Goal: Task Accomplishment & Management: Manage account settings

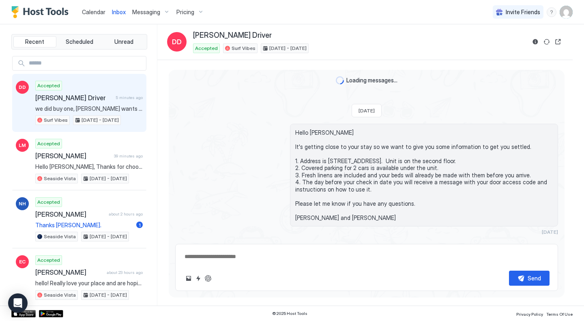
scroll to position [1883, 0]
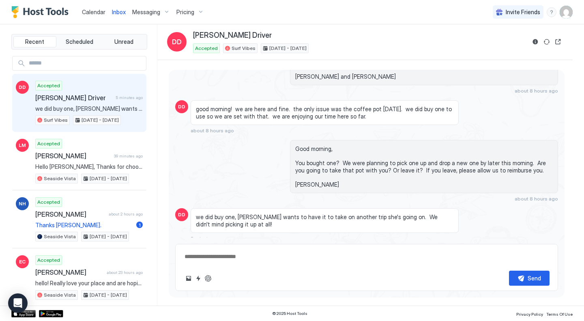
click at [92, 13] on span "Calendar" at bounding box center [94, 12] width 24 height 7
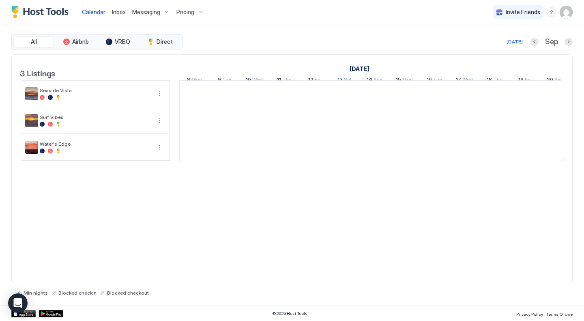
scroll to position [0, 451]
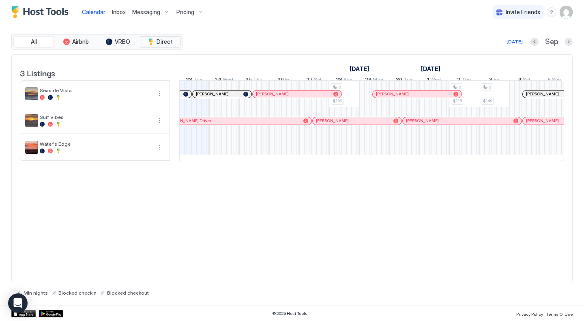
click at [163, 43] on span "Direct" at bounding box center [165, 41] width 16 height 7
click at [125, 41] on span "VRBO" at bounding box center [122, 41] width 15 height 7
click at [81, 41] on span "Airbnb" at bounding box center [80, 41] width 17 height 7
click at [160, 39] on span "Direct" at bounding box center [165, 41] width 16 height 7
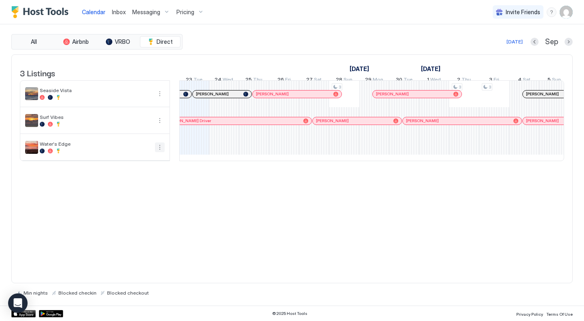
click at [159, 152] on button "More options" at bounding box center [160, 147] width 10 height 10
click at [141, 178] on span "Pricing" at bounding box center [136, 177] width 16 height 6
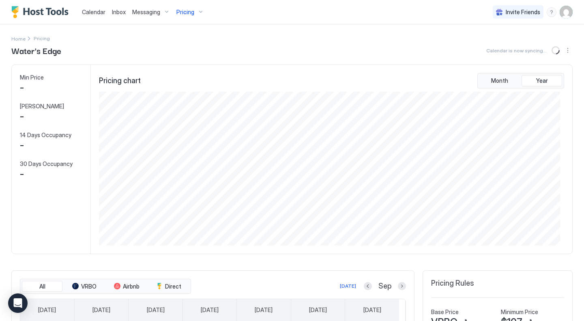
scroll to position [154, 461]
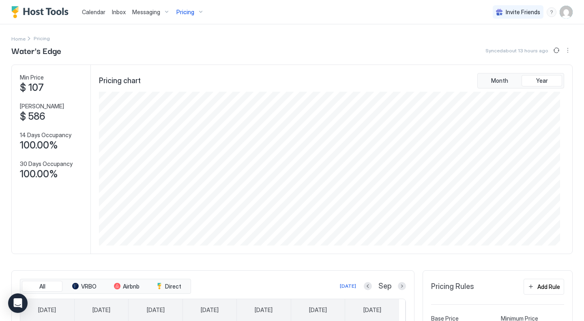
click at [560, 11] on img "User profile" at bounding box center [566, 12] width 13 height 13
click at [490, 43] on span "Settings" at bounding box center [487, 45] width 22 height 7
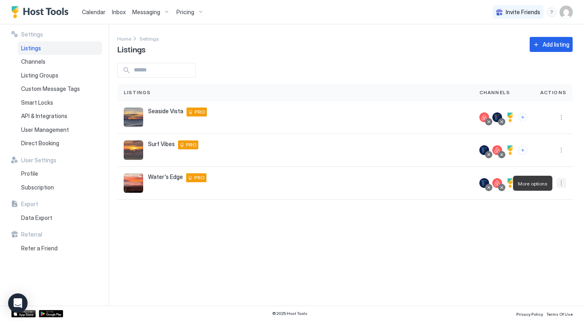
click at [559, 180] on button "More options" at bounding box center [561, 183] width 10 height 10
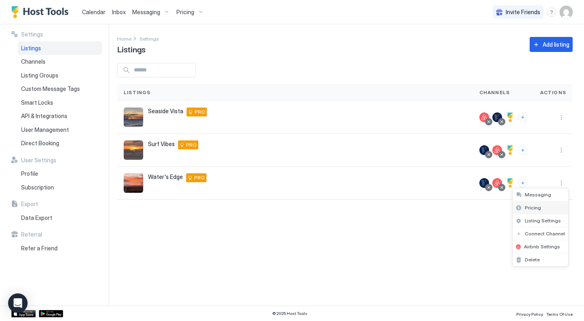
click at [529, 208] on span "Pricing" at bounding box center [533, 207] width 16 height 6
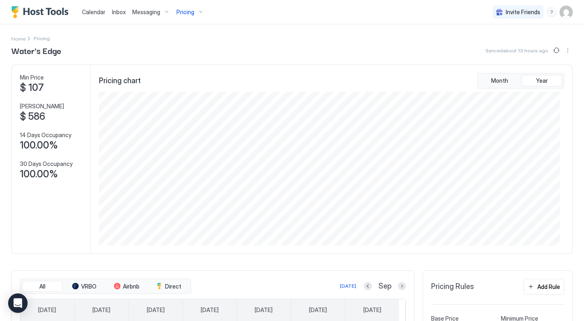
click at [90, 13] on span "Calendar" at bounding box center [94, 12] width 24 height 7
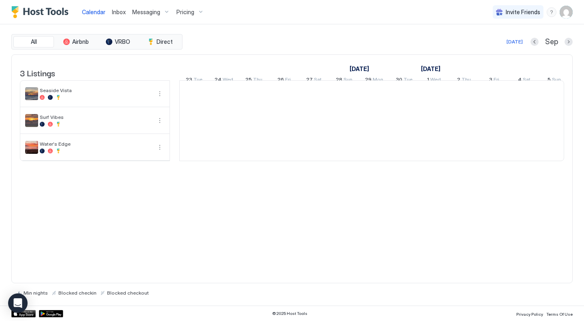
scroll to position [0, 451]
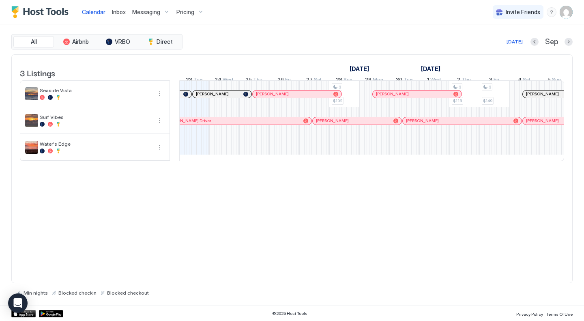
click at [219, 153] on div "3 $102 3 $118 3 $149 3 $142 3 $207 3 $225 3 $169 3 $221 3 $176 3 $205 3 $175 3 …" at bounding box center [524, 121] width 1591 height 80
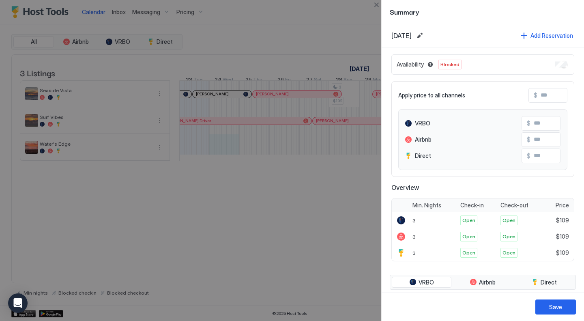
drag, startPoint x: 298, startPoint y: 168, endPoint x: 317, endPoint y: 173, distance: 19.3
click at [317, 173] on div at bounding box center [292, 160] width 584 height 321
click at [379, 4] on button "Close" at bounding box center [377, 5] width 10 height 10
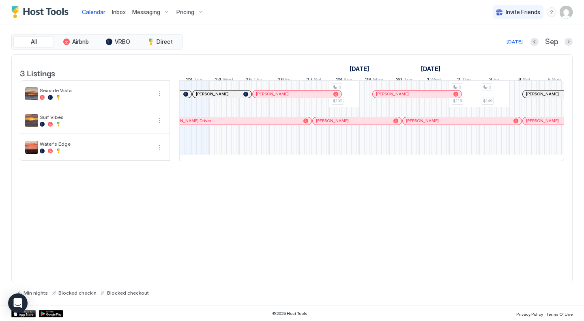
click at [224, 153] on div "3 $102 3 $118 3 $149 3 $142 3 $207 3 $225 3 $169 3 $221 3 $176 3 $205 3 $175 3 …" at bounding box center [524, 121] width 1591 height 80
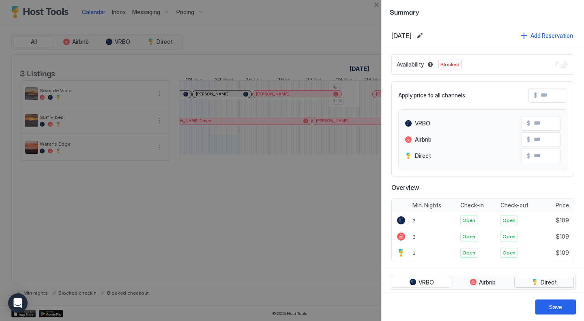
click at [541, 281] on span "Direct" at bounding box center [549, 282] width 16 height 7
click at [433, 287] on button "VRBO" at bounding box center [422, 282] width 60 height 11
click at [477, 287] on button "Airbnb" at bounding box center [483, 282] width 60 height 11
click at [541, 282] on span "Direct" at bounding box center [549, 282] width 16 height 7
click at [494, 281] on button "Airbnb" at bounding box center [483, 282] width 60 height 11
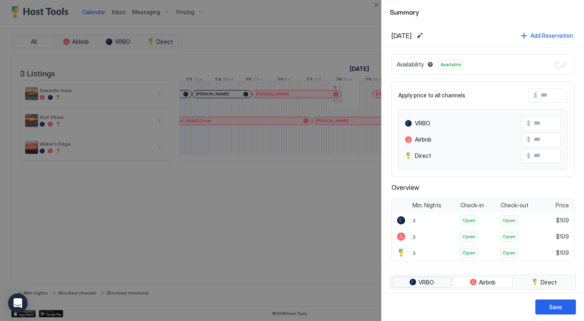
click at [432, 283] on span "VRBO" at bounding box center [426, 282] width 15 height 7
click at [479, 282] on span "Airbnb" at bounding box center [487, 282] width 17 height 7
click at [565, 307] on button "Save" at bounding box center [555, 306] width 41 height 15
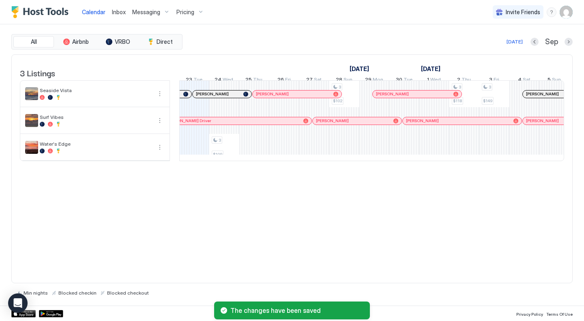
click at [222, 154] on div "3 $109 3 $102 3 $118 3 $149 3 $142 3 $207 3 $225 3 $169 3 $221 3 $176 3 $205 3 …" at bounding box center [524, 121] width 1591 height 80
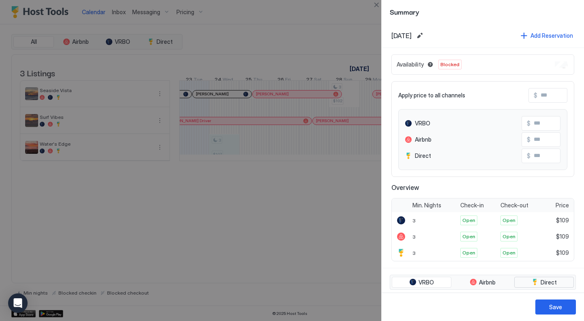
click at [557, 284] on button "Direct" at bounding box center [544, 282] width 60 height 11
click at [330, 254] on div at bounding box center [292, 160] width 584 height 321
click at [557, 305] on div "Save" at bounding box center [555, 307] width 13 height 9
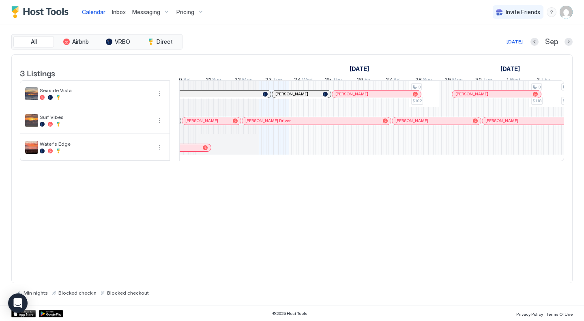
scroll to position [0, 357]
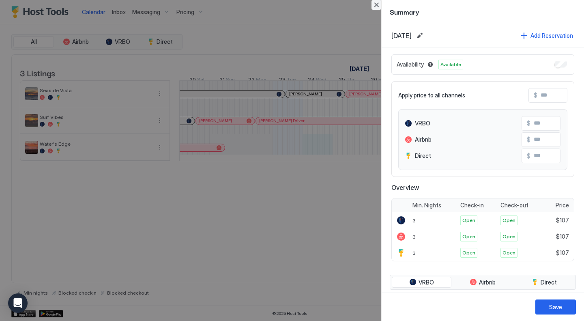
click at [376, 4] on button "Close" at bounding box center [377, 5] width 10 height 10
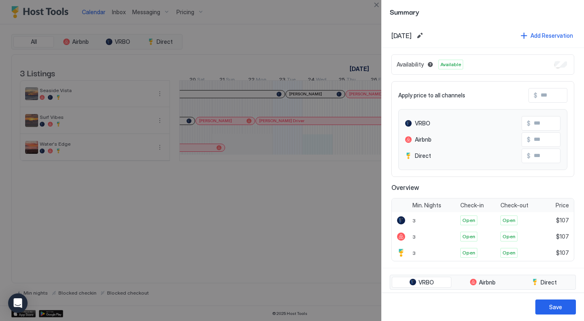
click at [319, 153] on div at bounding box center [292, 160] width 584 height 321
click at [379, 6] on button "Close" at bounding box center [377, 5] width 10 height 10
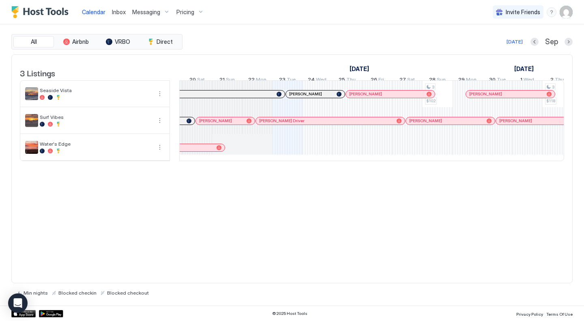
click at [260, 158] on div at bounding box center [258, 147] width 30 height 27
click at [159, 152] on button "More options" at bounding box center [160, 147] width 10 height 10
click at [141, 189] on span "Listing Settings" at bounding box center [146, 190] width 36 height 6
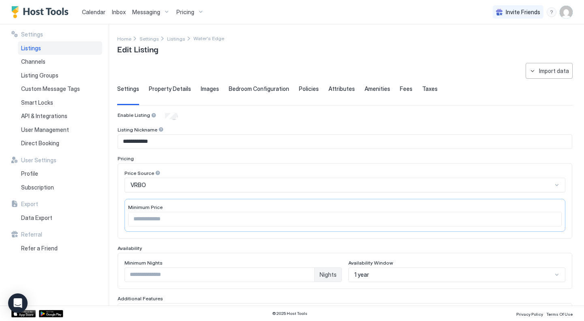
click at [98, 12] on span "Calendar" at bounding box center [94, 12] width 24 height 7
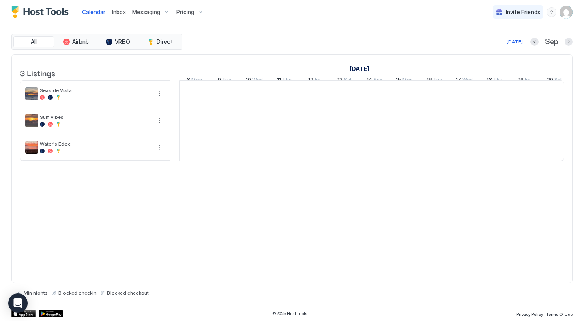
scroll to position [0, 451]
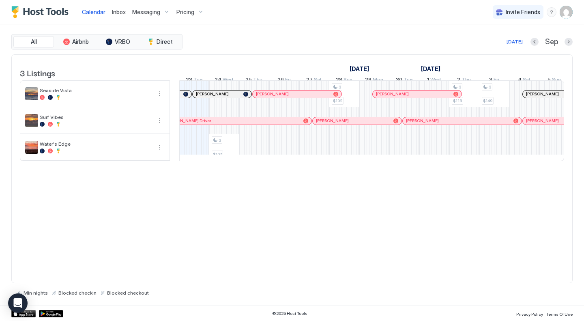
click at [227, 150] on div "3 $107 3 $102 3 $118 3 $149 3 $142 3 $207 3 $225 3 $169 3 $221 3 $176 3 $205 3 …" at bounding box center [524, 121] width 1591 height 80
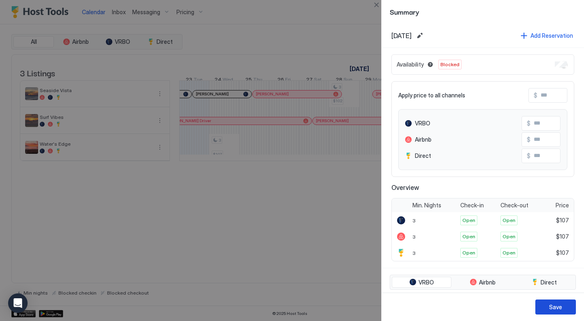
click at [559, 304] on div "Save" at bounding box center [555, 307] width 13 height 9
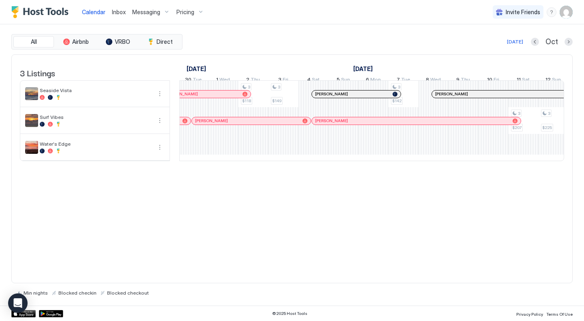
scroll to position [0, 654]
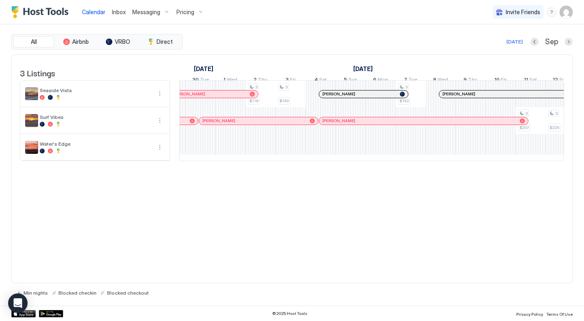
click at [91, 153] on div at bounding box center [96, 150] width 112 height 5
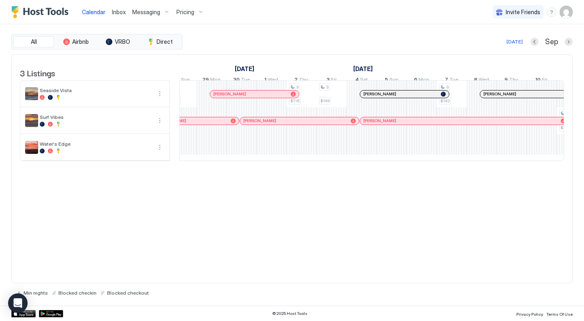
scroll to position [0, 605]
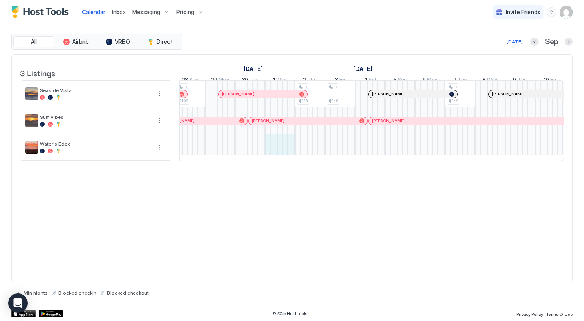
click at [280, 159] on div "3 $102 3 $118 3 $149 3 $142 3 $207 3 $225 3 $169 3 $221 3 $176 3 $205 3 $175 3 …" at bounding box center [370, 121] width 1591 height 80
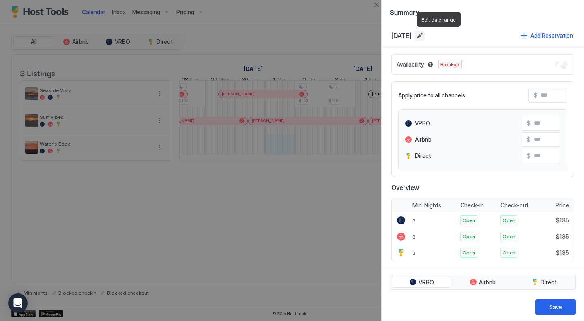
click at [425, 37] on button "Edit date range" at bounding box center [420, 36] width 10 height 10
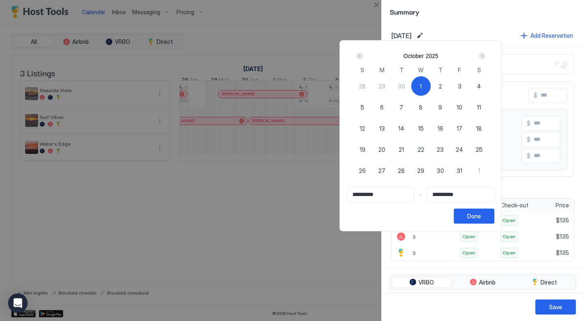
click at [486, 53] on div "Next" at bounding box center [482, 56] width 6 height 6
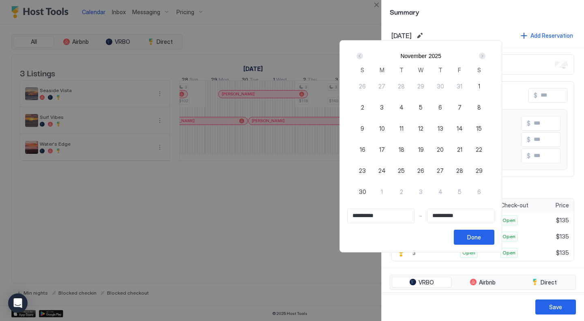
click at [486, 53] on div "Next" at bounding box center [482, 56] width 6 height 6
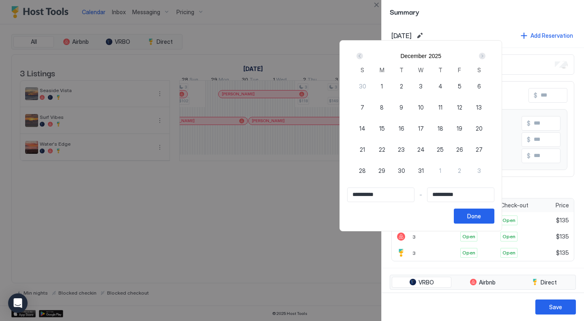
click at [486, 53] on div "Next" at bounding box center [482, 56] width 6 height 6
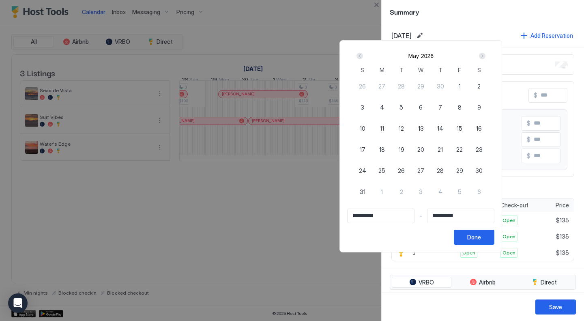
click at [486, 53] on div "Next" at bounding box center [482, 56] width 6 height 6
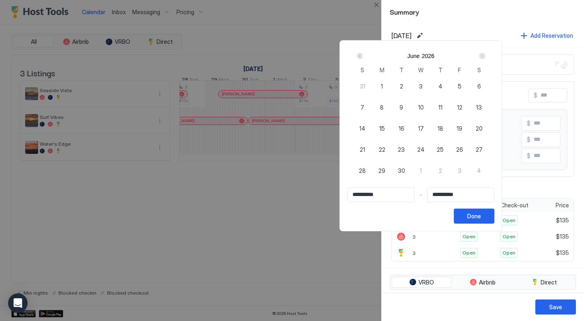
click at [405, 170] on span "30" at bounding box center [401, 170] width 7 height 9
type input "**********"
click at [387, 198] on input "**********" at bounding box center [381, 195] width 67 height 14
click at [363, 55] on div "Prev" at bounding box center [360, 56] width 6 height 6
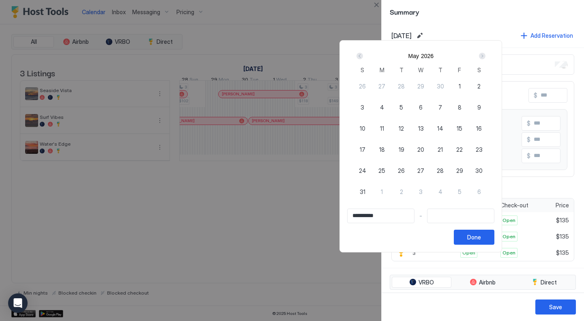
click at [363, 55] on div "Prev" at bounding box center [360, 56] width 6 height 6
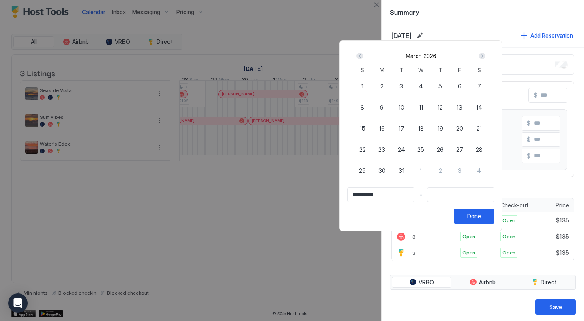
click at [363, 55] on div "Prev" at bounding box center [360, 56] width 6 height 6
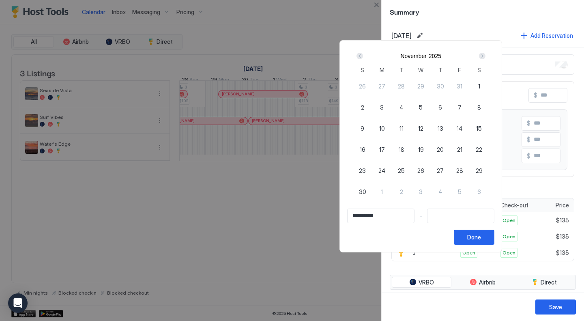
click at [363, 55] on div "Prev" at bounding box center [360, 56] width 6 height 6
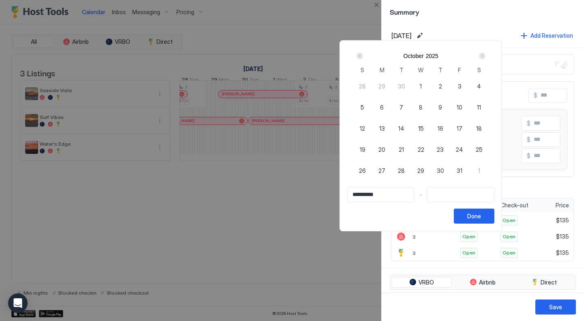
click at [422, 82] on span "1" at bounding box center [421, 86] width 2 height 9
type input "**********"
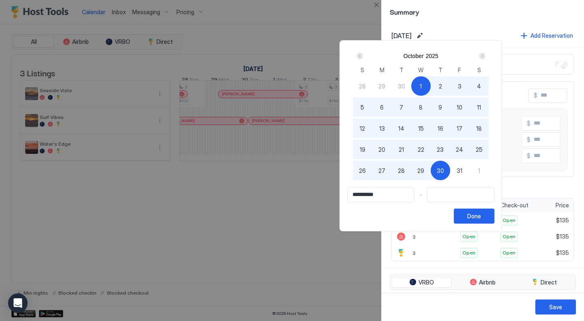
click at [468, 196] on input "Input Field" at bounding box center [461, 195] width 67 height 14
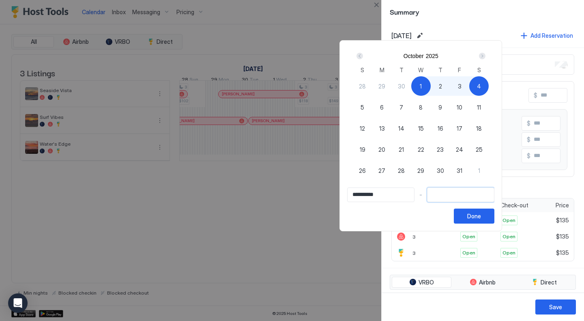
click at [486, 55] on div "Next" at bounding box center [482, 56] width 6 height 6
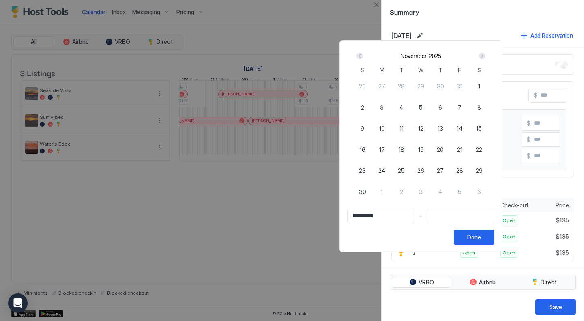
click at [486, 55] on div "Next" at bounding box center [482, 56] width 6 height 6
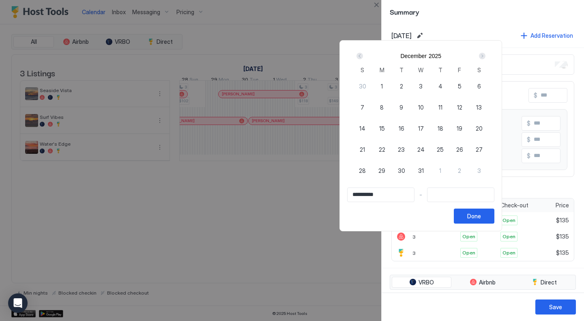
click at [486, 55] on div "Next" at bounding box center [482, 56] width 6 height 6
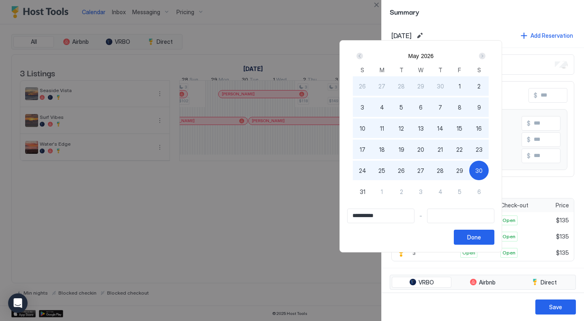
click at [483, 171] on span "30" at bounding box center [478, 170] width 7 height 9
type input "**********"
click at [481, 238] on div "Done" at bounding box center [474, 237] width 14 height 9
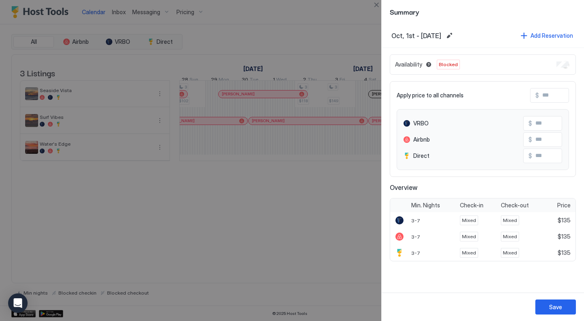
click at [514, 110] on div "VRBO $ Airbnb $ Direct $" at bounding box center [483, 139] width 172 height 61
click at [376, 5] on button "Close" at bounding box center [377, 5] width 10 height 10
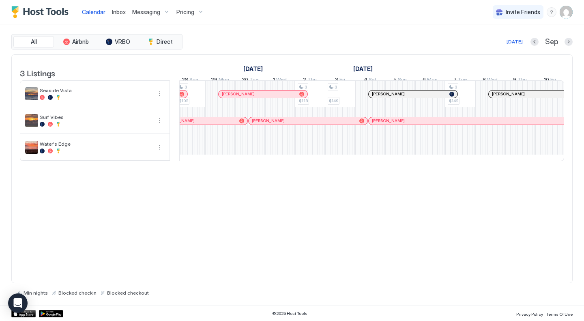
click at [565, 11] on img "User profile" at bounding box center [566, 12] width 13 height 13
click at [502, 48] on span "Settings" at bounding box center [493, 45] width 22 height 7
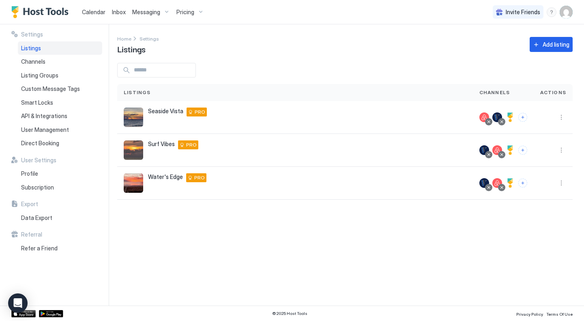
click at [302, 189] on div "Water's Edge [STREET_ADDRESS] S, #304 [GEOGRAPHIC_DATA] 28428 US PRO" at bounding box center [295, 182] width 343 height 19
click at [562, 183] on button "More options" at bounding box center [561, 183] width 10 height 10
click at [40, 141] on div at bounding box center [292, 160] width 584 height 321
click at [52, 142] on span "Direct Booking" at bounding box center [40, 143] width 38 height 7
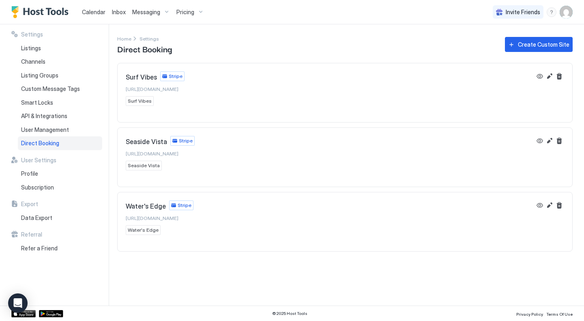
click at [178, 217] on span "[URL][DOMAIN_NAME]" at bounding box center [152, 218] width 53 height 6
click at [40, 45] on span "Listings" at bounding box center [31, 48] width 20 height 7
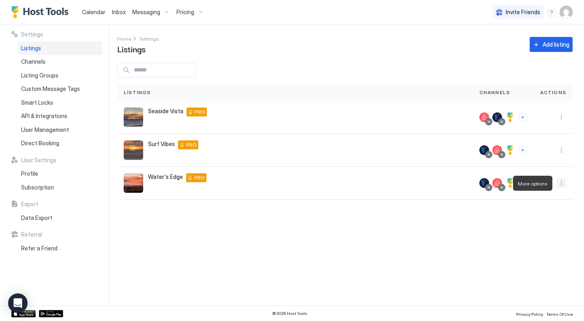
click at [558, 186] on button "More options" at bounding box center [561, 183] width 10 height 10
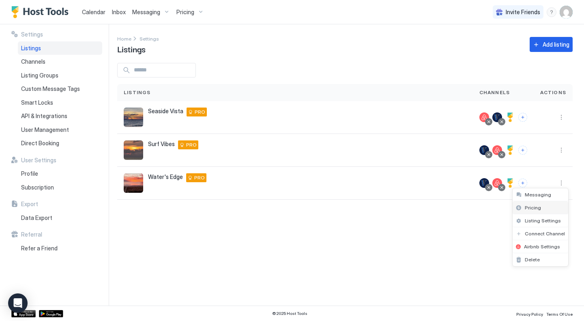
click at [536, 208] on span "Pricing" at bounding box center [533, 207] width 16 height 6
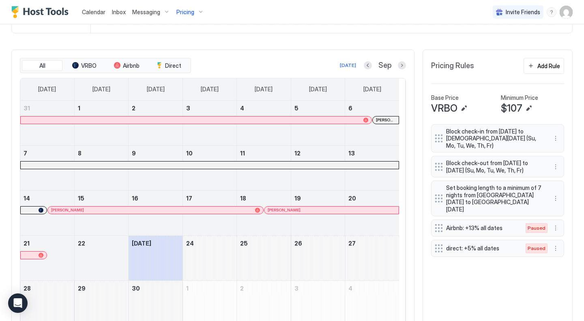
scroll to position [221, 0]
click at [556, 69] on button "Add Rule" at bounding box center [544, 66] width 41 height 16
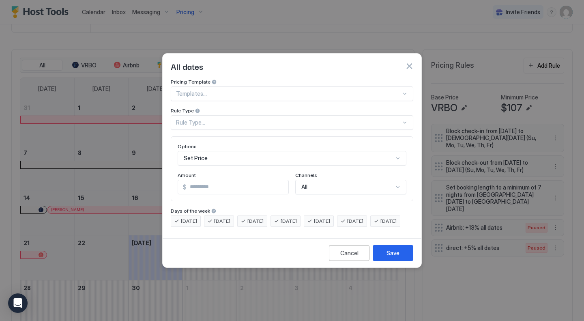
click at [211, 90] on div at bounding box center [288, 93] width 225 height 7
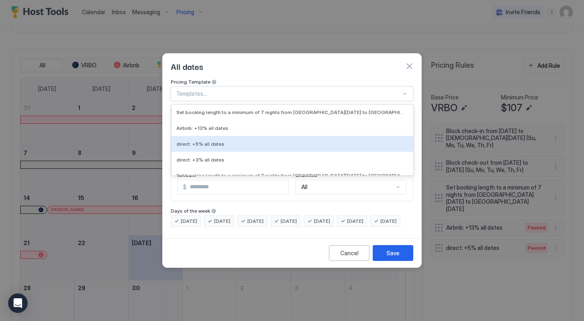
scroll to position [305, 0]
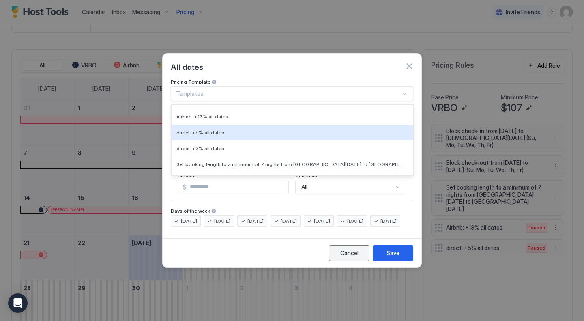
click at [346, 257] on div "Cancel" at bounding box center [349, 253] width 18 height 9
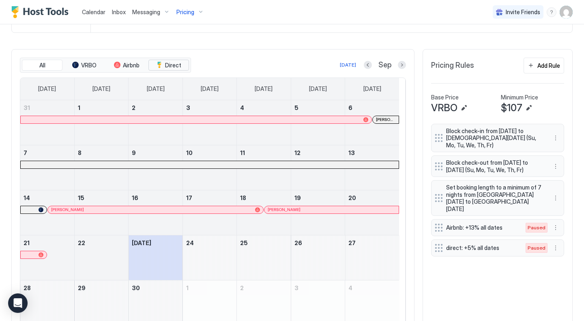
click at [178, 69] on span "Direct" at bounding box center [173, 65] width 16 height 7
click at [135, 69] on span "Airbnb" at bounding box center [131, 65] width 17 height 7
click at [101, 69] on button "VRBO" at bounding box center [84, 65] width 41 height 11
click at [167, 69] on span "Direct" at bounding box center [173, 65] width 16 height 7
click at [199, 11] on div "Pricing" at bounding box center [190, 12] width 34 height 14
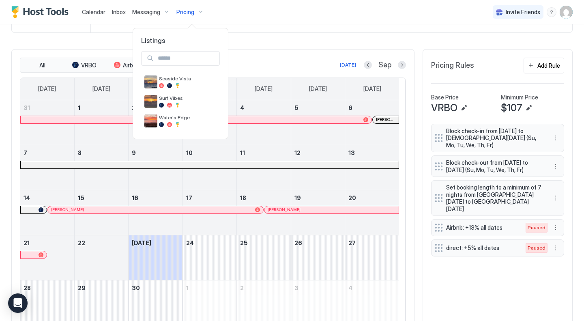
click at [199, 11] on div at bounding box center [292, 160] width 584 height 321
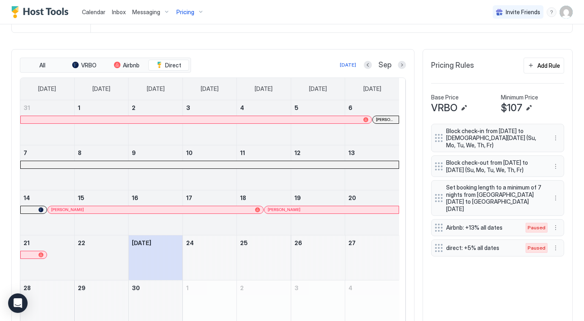
scroll to position [263, 0]
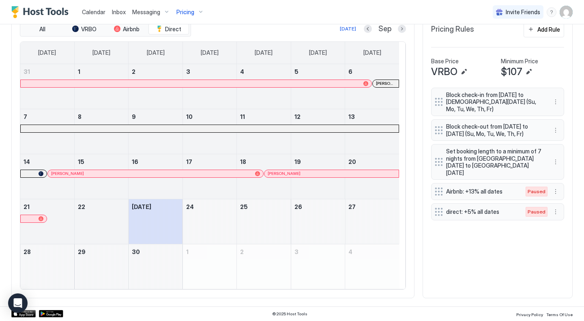
click at [159, 226] on div "September 23, 2025" at bounding box center [156, 221] width 54 height 45
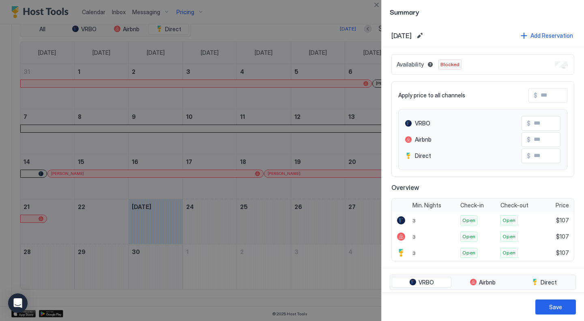
click at [301, 262] on div at bounding box center [292, 160] width 584 height 321
click at [307, 25] on div at bounding box center [292, 160] width 584 height 321
click at [376, 1] on button "Close" at bounding box center [377, 5] width 10 height 10
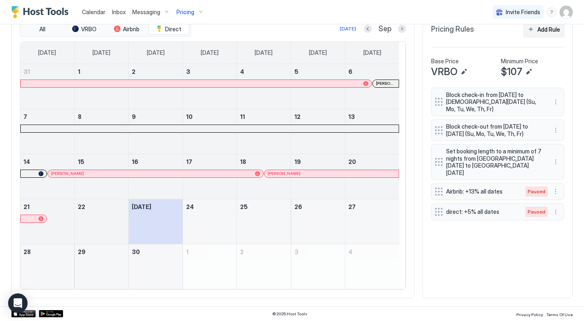
click at [531, 34] on button "Add Rule" at bounding box center [544, 29] width 41 height 16
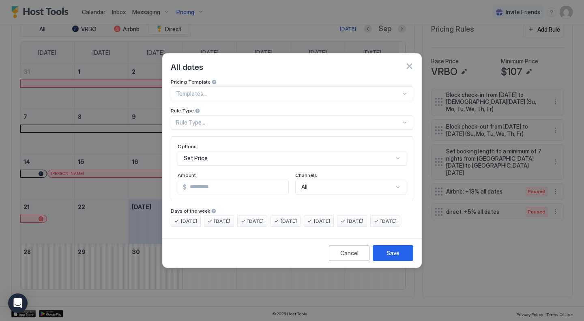
click at [255, 90] on div at bounding box center [288, 93] width 225 height 7
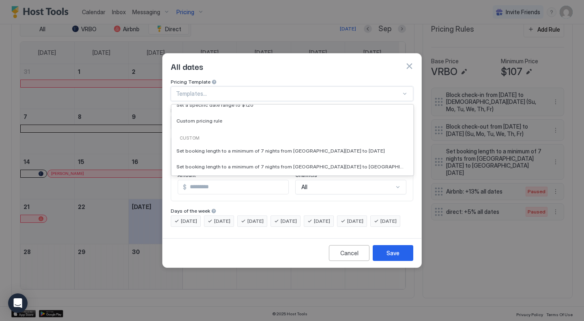
scroll to position [62, 0]
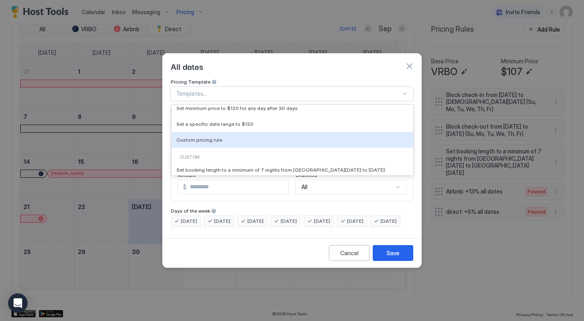
click at [346, 142] on div "Templates Decrease prices by 30% for orphan periods that are 2 days or less Set…" at bounding box center [293, 96] width 242 height 109
click at [349, 137] on div "Custom pricing rule" at bounding box center [292, 140] width 232 height 6
type input "***"
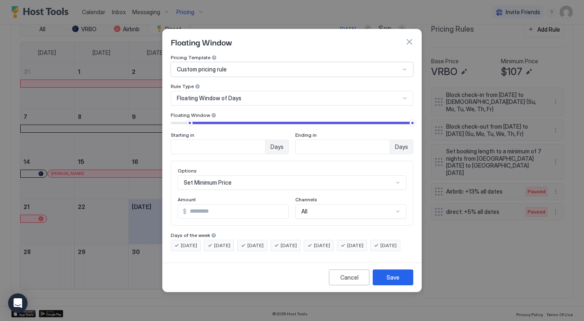
click at [274, 95] on div "Floating Window of Days" at bounding box center [288, 98] width 223 height 7
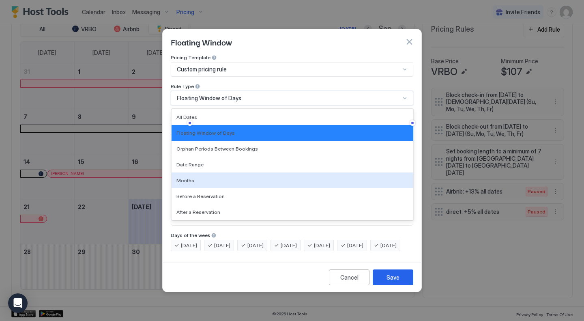
click at [211, 177] on div "Months" at bounding box center [292, 180] width 232 height 6
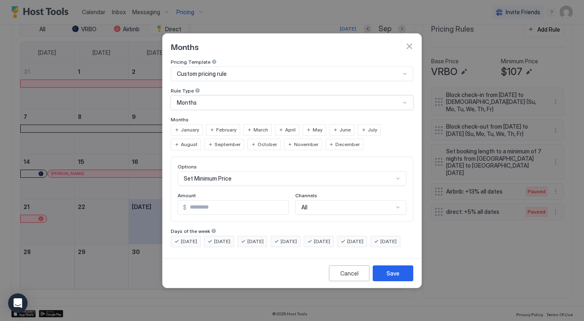
click at [213, 171] on div "Set Minimum Price" at bounding box center [292, 178] width 229 height 15
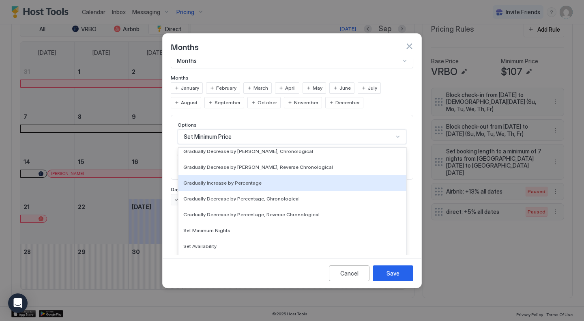
scroll to position [147, 0]
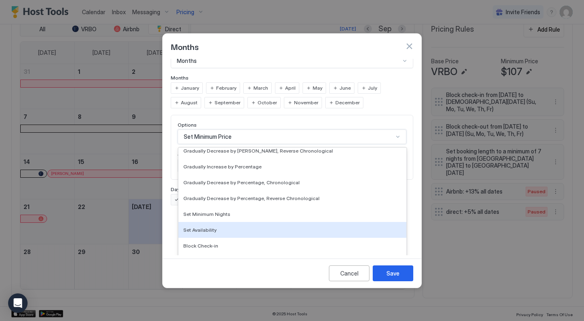
click at [235, 227] on div "Set Availability" at bounding box center [292, 230] width 218 height 6
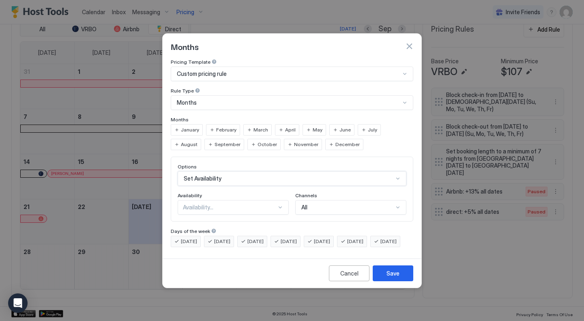
click at [248, 200] on div "Availability..." at bounding box center [233, 207] width 111 height 15
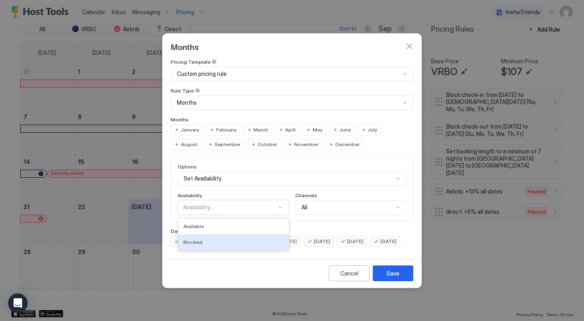
click at [222, 239] on div "Blocked" at bounding box center [233, 242] width 101 height 6
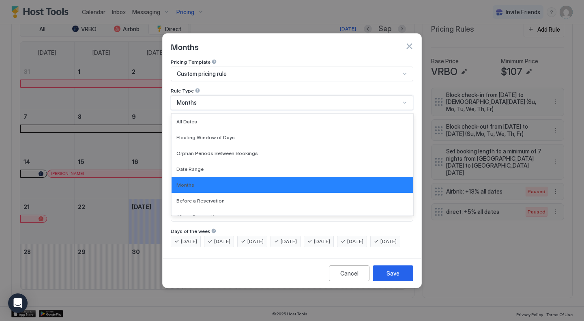
click at [222, 100] on div "Months" at bounding box center [292, 102] width 243 height 15
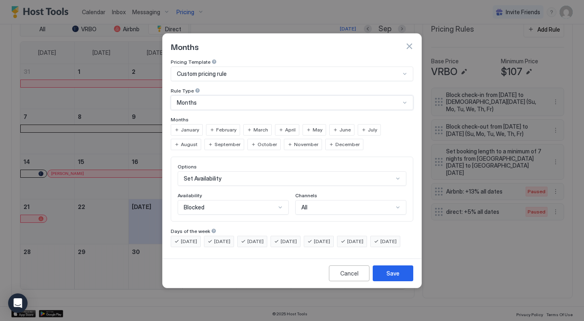
click at [222, 100] on div "Months" at bounding box center [292, 102] width 243 height 15
click at [221, 99] on div "Months" at bounding box center [288, 102] width 223 height 7
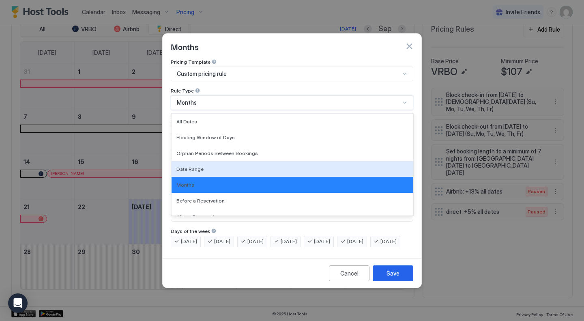
click at [189, 166] on span "Date Range" at bounding box center [189, 169] width 27 height 6
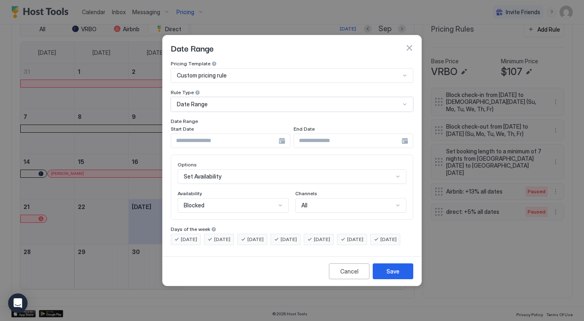
click at [282, 133] on div at bounding box center [231, 140] width 120 height 15
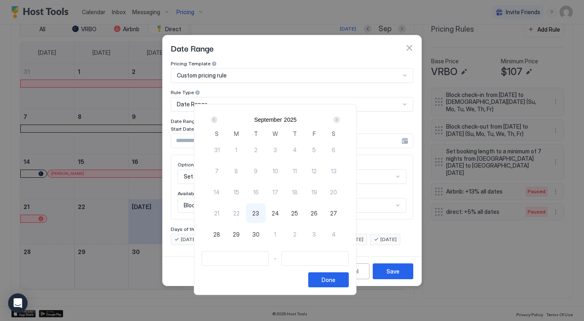
click at [259, 214] on span "23" at bounding box center [255, 213] width 7 height 9
type input "**********"
click at [340, 120] on div "Next" at bounding box center [336, 119] width 6 height 6
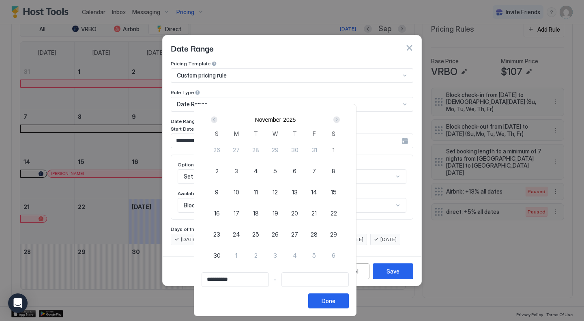
click at [340, 120] on div "Next" at bounding box center [336, 119] width 6 height 6
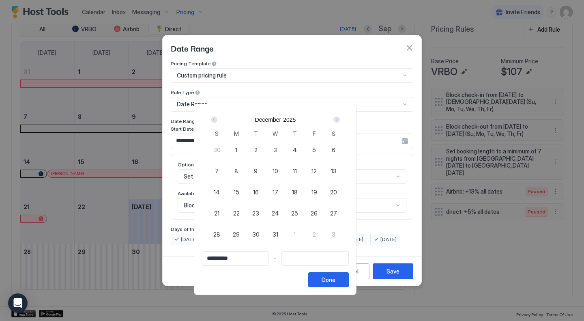
click at [340, 120] on div "Next" at bounding box center [336, 119] width 6 height 6
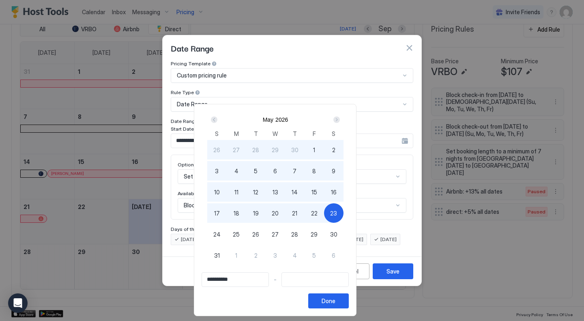
type input "**********"
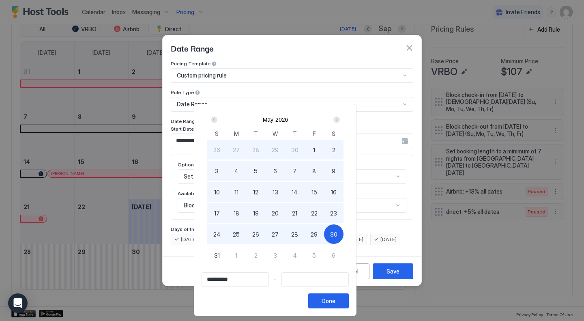
click at [337, 231] on span "30" at bounding box center [333, 234] width 7 height 9
type input "**********"
click at [335, 299] on div "Done" at bounding box center [329, 301] width 14 height 9
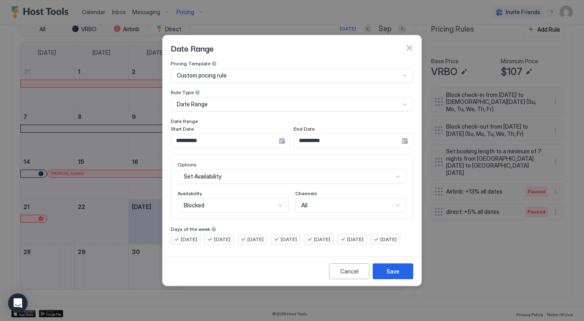
click at [323, 202] on div "All" at bounding box center [347, 205] width 92 height 7
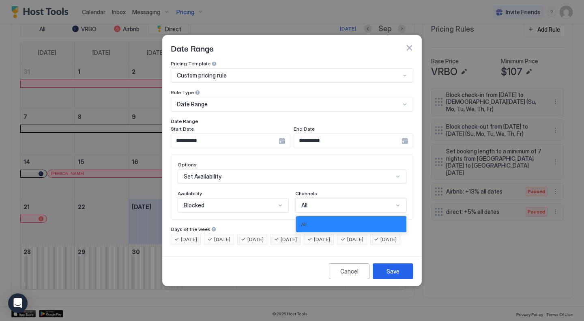
click at [323, 202] on div "All" at bounding box center [347, 205] width 92 height 7
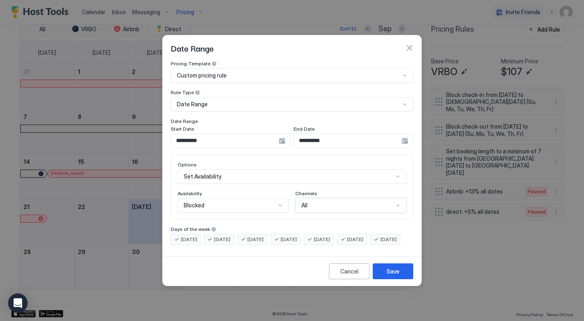
click at [323, 202] on div "All" at bounding box center [347, 205] width 92 height 7
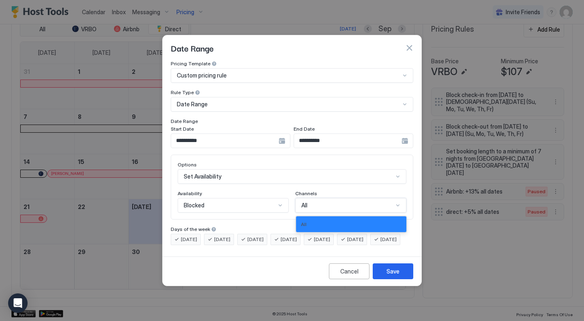
click at [323, 202] on div "All" at bounding box center [347, 205] width 92 height 7
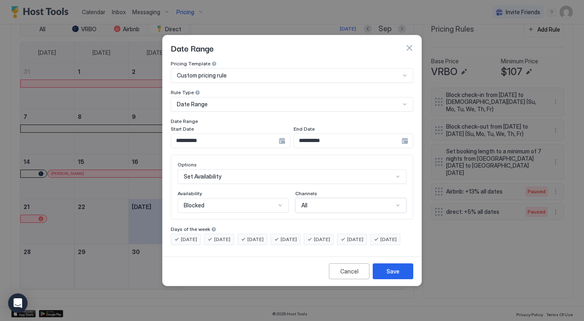
click at [323, 202] on div "All" at bounding box center [347, 205] width 92 height 7
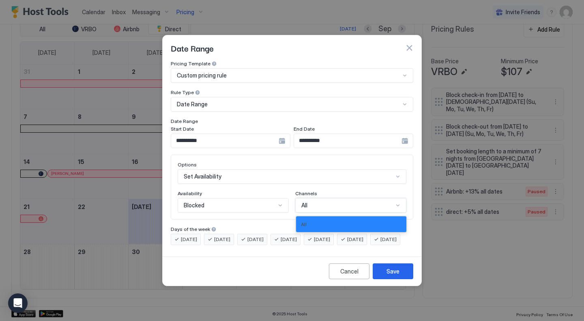
click at [323, 202] on div "All" at bounding box center [347, 205] width 92 height 7
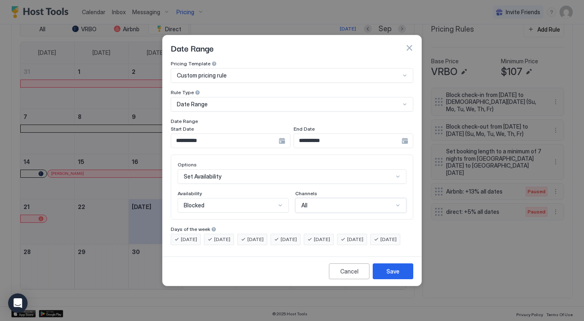
click at [323, 202] on div "All" at bounding box center [347, 205] width 92 height 7
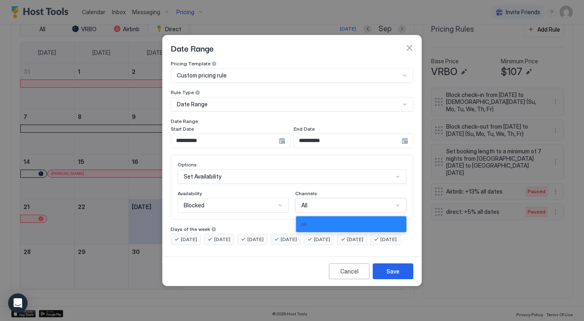
click at [323, 202] on div "All" at bounding box center [347, 205] width 92 height 7
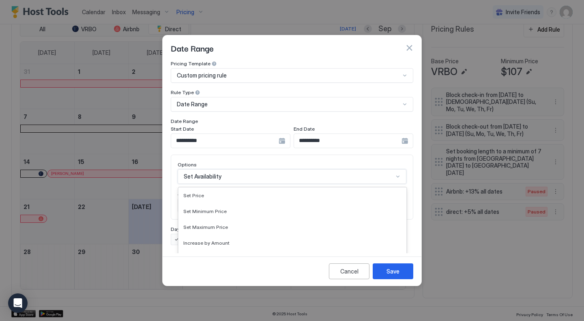
click at [329, 169] on div "17 results available. Use Up and Down to choose options, press Enter to select …" at bounding box center [292, 176] width 229 height 15
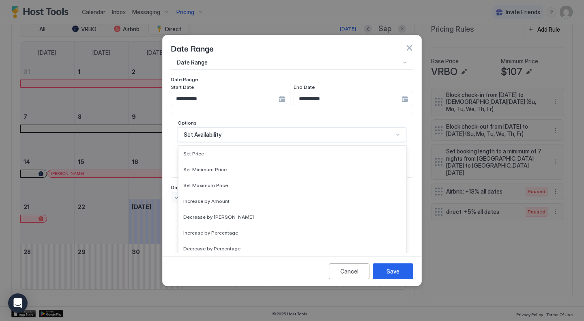
scroll to position [121, 0]
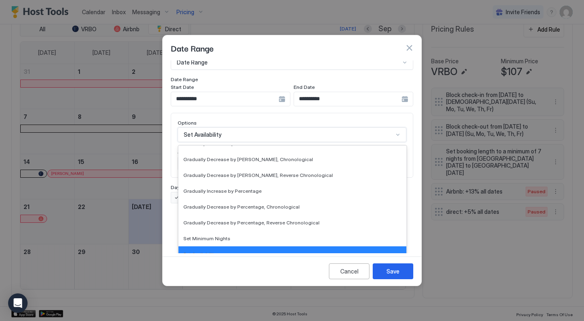
click at [257, 251] on div "Set Availability" at bounding box center [292, 254] width 218 height 6
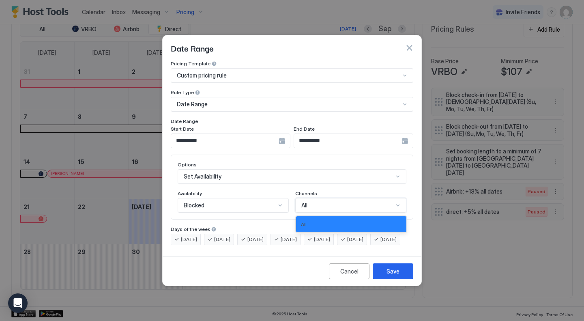
click at [316, 202] on div "All" at bounding box center [347, 205] width 92 height 7
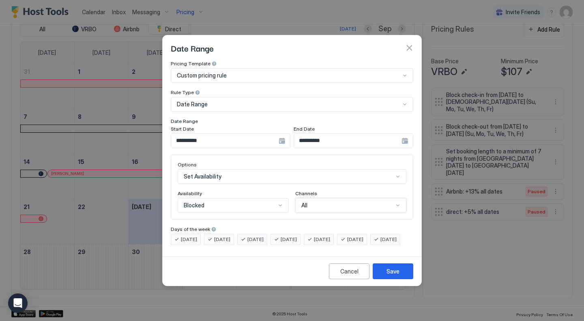
click at [275, 202] on div "Blocked" at bounding box center [230, 205] width 92 height 7
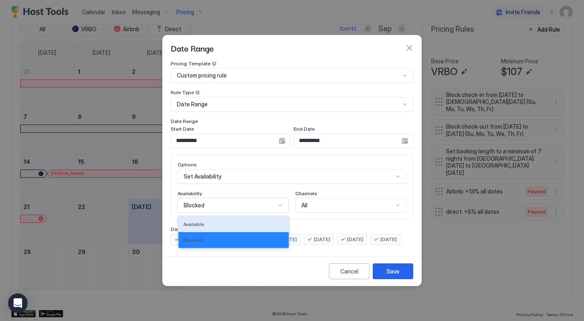
click at [258, 221] on div "Available" at bounding box center [233, 224] width 101 height 6
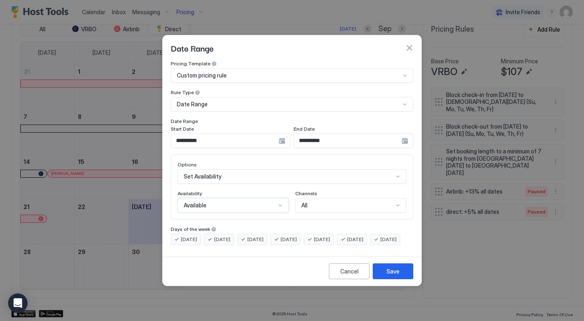
click at [312, 202] on div "All" at bounding box center [347, 205] width 92 height 7
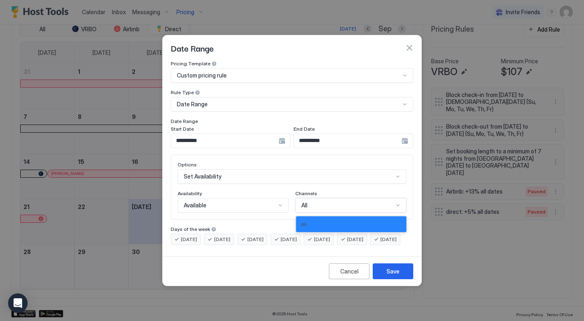
click at [312, 202] on div "All" at bounding box center [347, 205] width 92 height 7
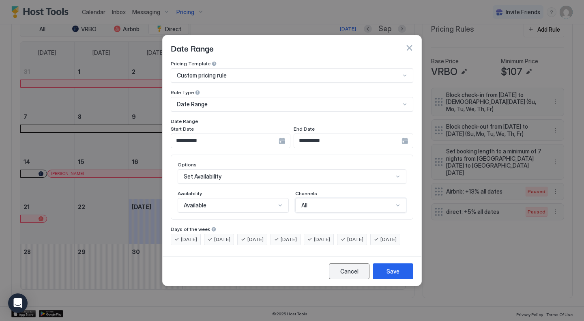
click at [346, 275] on div "Cancel" at bounding box center [349, 271] width 18 height 9
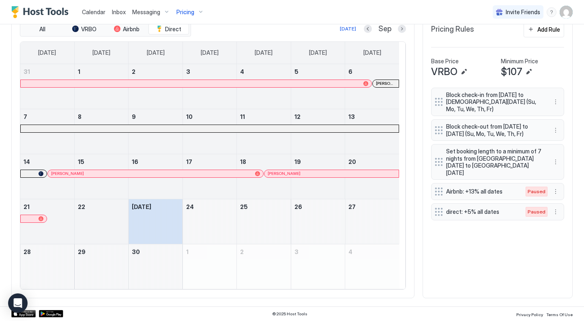
click at [164, 232] on div "September 23, 2025" at bounding box center [156, 221] width 54 height 45
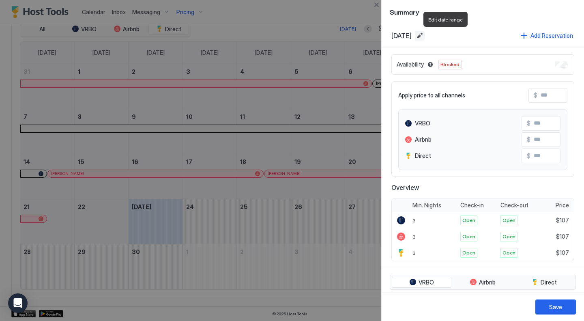
click at [425, 37] on button "Edit date range" at bounding box center [420, 36] width 10 height 10
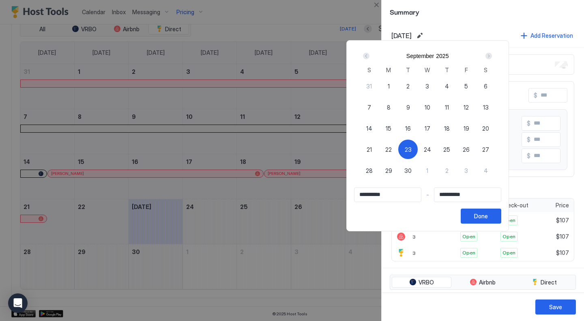
click at [492, 55] on div "Next" at bounding box center [489, 56] width 6 height 6
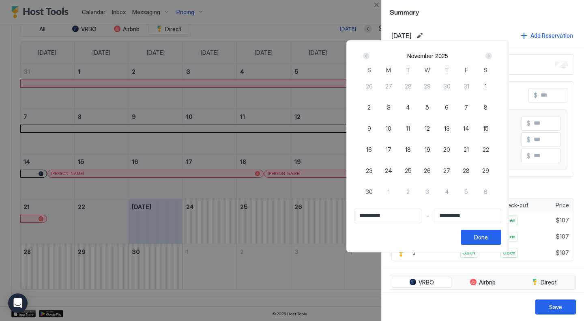
click at [492, 55] on div "Next" at bounding box center [489, 56] width 6 height 6
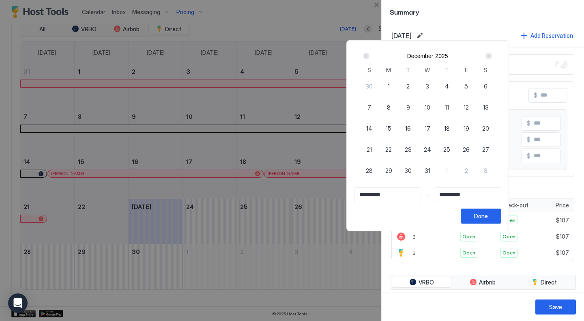
click at [492, 55] on div "Next" at bounding box center [489, 56] width 6 height 6
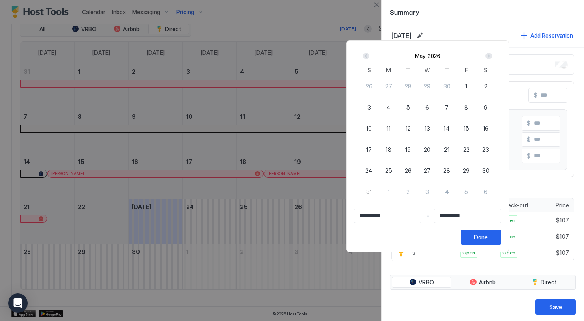
click at [490, 170] on span "30" at bounding box center [485, 170] width 7 height 9
type input "**********"
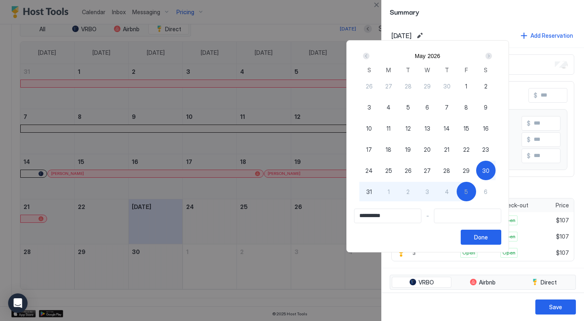
click at [480, 216] on input "Input Field" at bounding box center [467, 216] width 67 height 14
click at [490, 169] on span "30" at bounding box center [485, 170] width 7 height 9
type input "**********"
click at [371, 59] on div "Prev" at bounding box center [366, 56] width 10 height 10
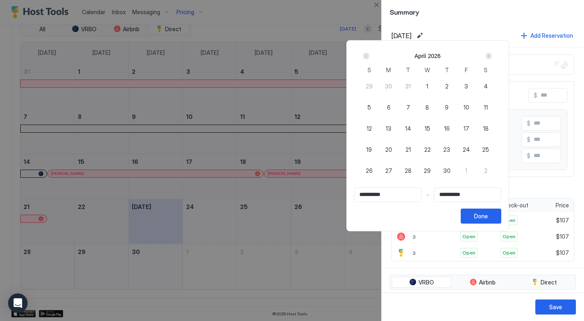
click at [371, 59] on div "Prev" at bounding box center [366, 56] width 10 height 10
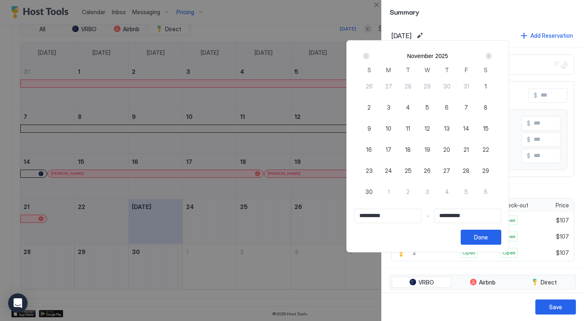
click at [371, 59] on div "Prev" at bounding box center [366, 56] width 10 height 10
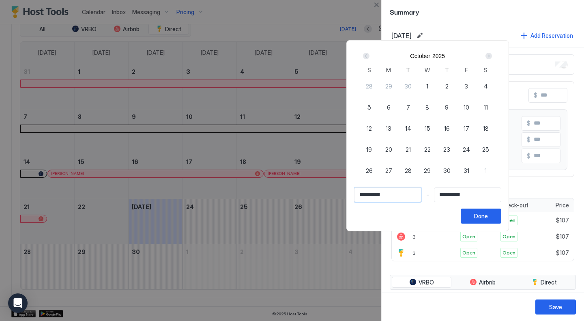
click at [421, 198] on input "**********" at bounding box center [388, 195] width 67 height 14
click at [428, 87] on span "1" at bounding box center [427, 86] width 2 height 9
type input "**********"
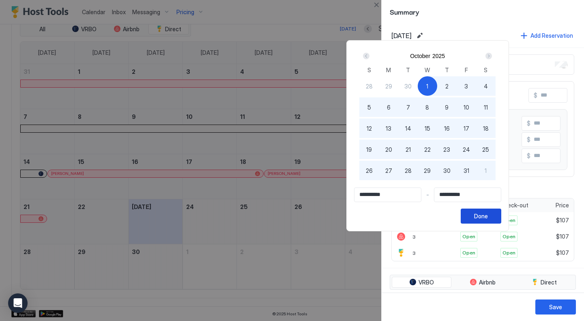
click at [501, 219] on button "Done" at bounding box center [481, 215] width 41 height 15
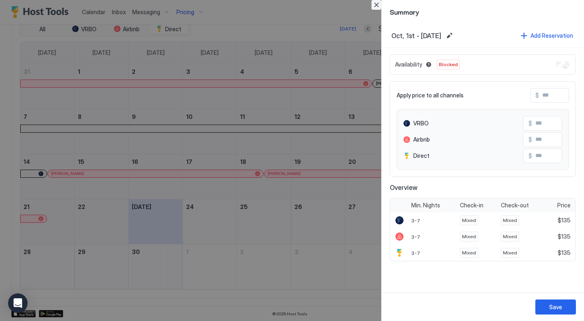
click at [376, 5] on button "Close" at bounding box center [377, 5] width 10 height 10
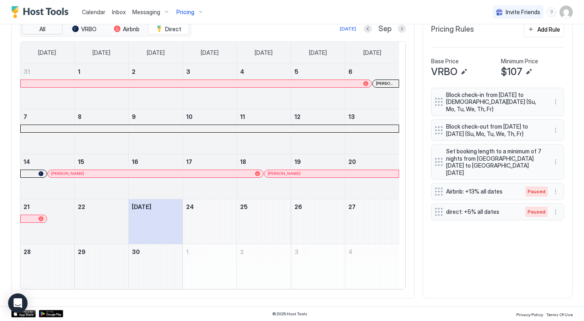
click at [41, 32] on span "All" at bounding box center [42, 29] width 6 height 7
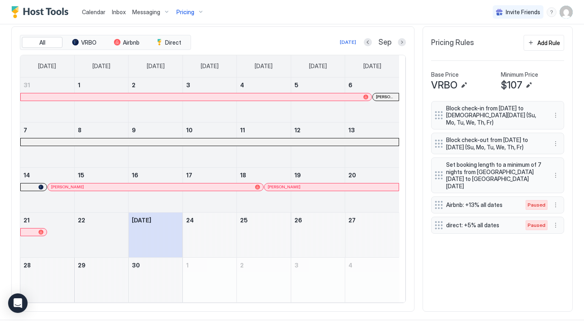
scroll to position [243, 0]
click at [169, 47] on span "Direct" at bounding box center [173, 42] width 16 height 7
click at [541, 47] on div "Add Rule" at bounding box center [548, 43] width 23 height 9
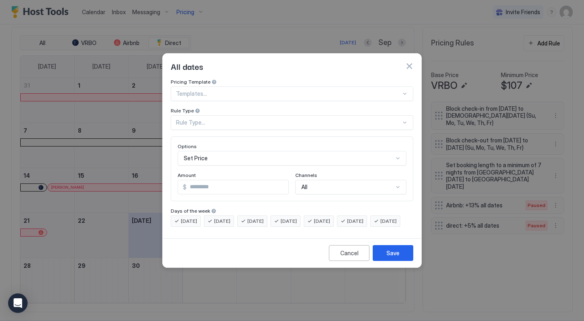
click at [232, 90] on div at bounding box center [288, 93] width 225 height 7
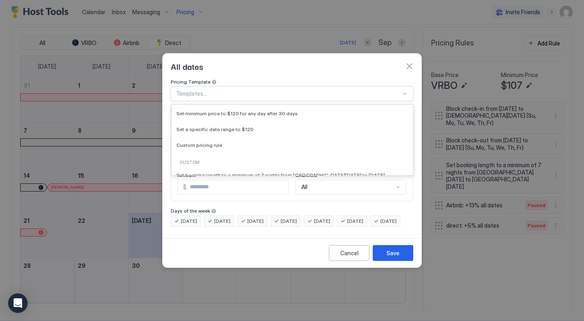
scroll to position [68, 0]
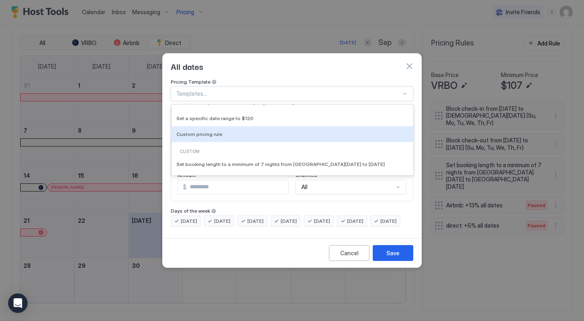
click at [308, 135] on div "Templates Decrease prices by 30% for orphan periods that are 2 days or less Set…" at bounding box center [293, 91] width 242 height 109
click at [276, 131] on div "Custom pricing rule" at bounding box center [292, 134] width 232 height 6
type input "***"
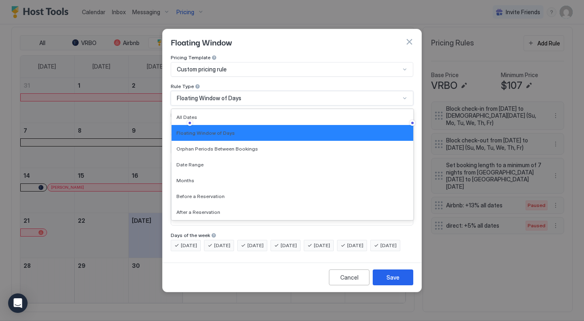
click at [230, 95] on span "Floating Window of Days" at bounding box center [209, 98] width 64 height 7
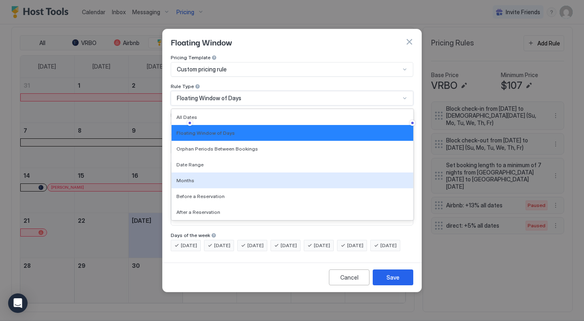
click at [184, 177] on span "Months" at bounding box center [185, 180] width 18 height 6
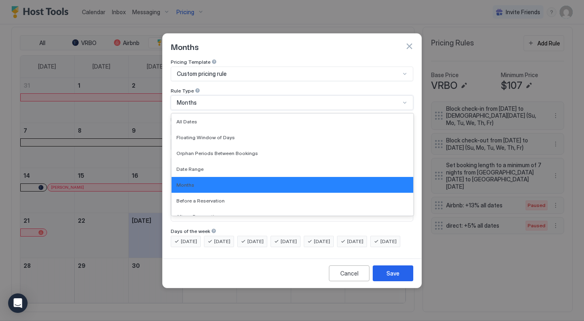
click at [261, 99] on div "Months" at bounding box center [288, 102] width 223 height 7
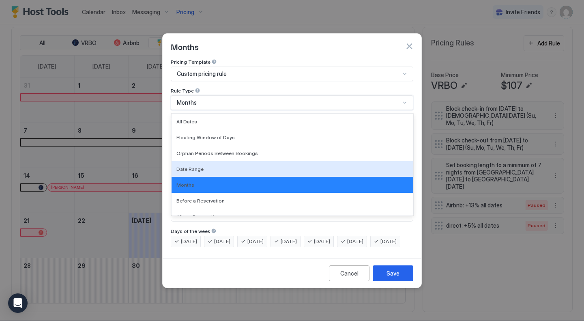
click at [196, 166] on span "Date Range" at bounding box center [189, 169] width 27 height 6
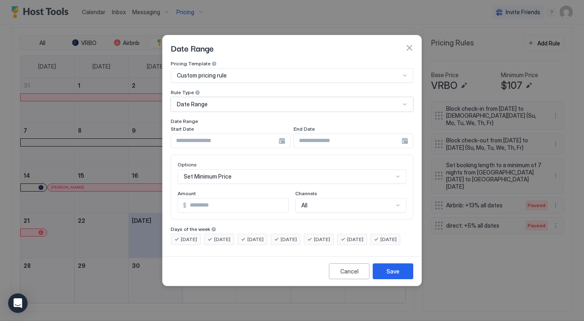
click at [302, 201] on div "All" at bounding box center [350, 205] width 111 height 15
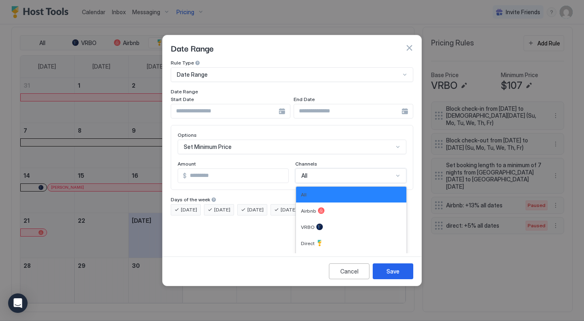
click at [309, 191] on div "All" at bounding box center [351, 194] width 101 height 6
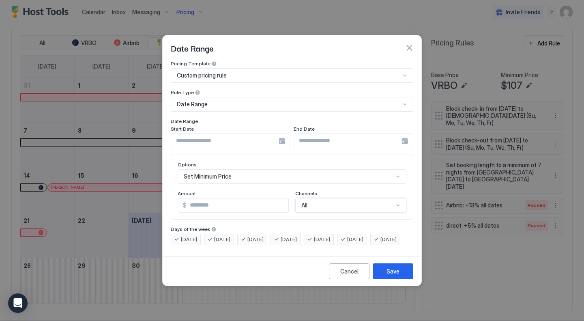
click at [284, 135] on div at bounding box center [231, 140] width 120 height 15
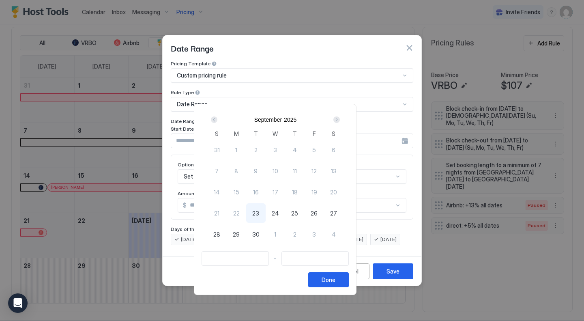
click at [285, 232] on div "1" at bounding box center [275, 233] width 19 height 19
type input "**********"
click at [340, 117] on div "Next" at bounding box center [336, 119] width 6 height 6
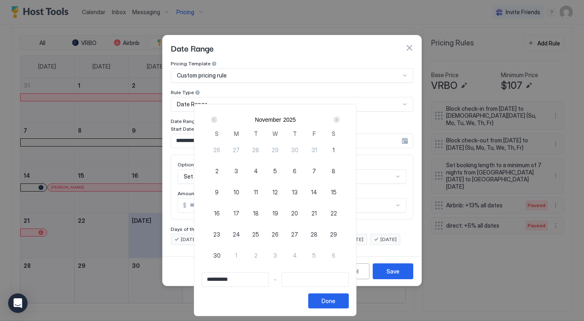
click at [340, 117] on div "Next" at bounding box center [336, 119] width 6 height 6
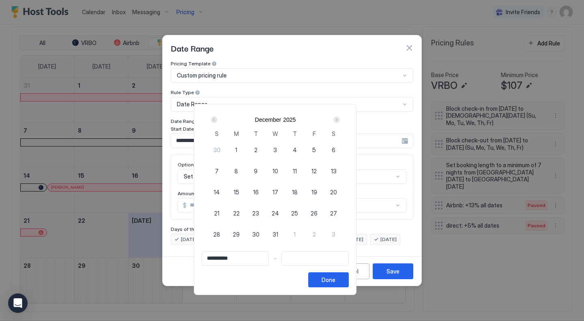
click at [340, 117] on div "Next" at bounding box center [336, 119] width 6 height 6
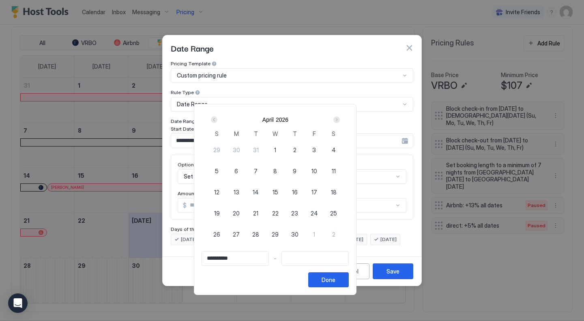
click at [340, 117] on div "Next" at bounding box center [336, 119] width 6 height 6
click at [217, 119] on div "Prev" at bounding box center [214, 119] width 6 height 6
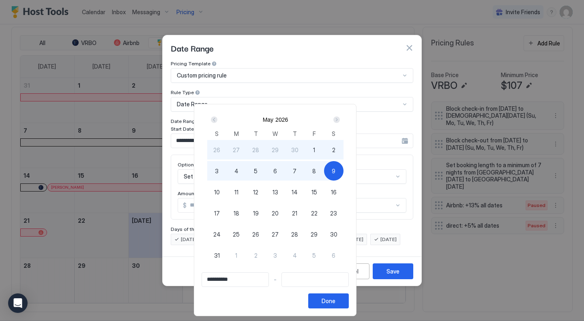
type input "**********"
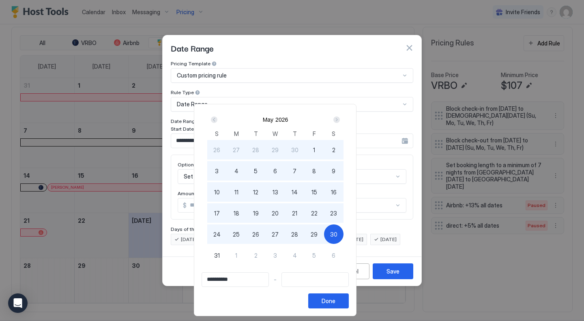
click at [337, 234] on span "30" at bounding box center [333, 234] width 7 height 9
type input "**********"
click at [349, 296] on button "Done" at bounding box center [328, 300] width 41 height 15
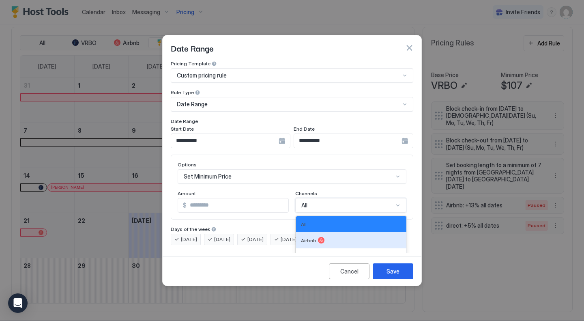
click at [342, 198] on div "5 results available. Use Up and Down to choose options, press Enter to select t…" at bounding box center [350, 205] width 111 height 15
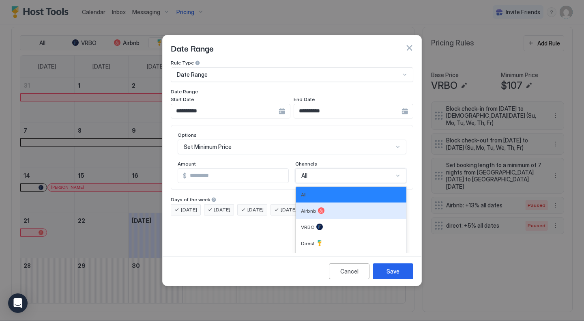
click at [320, 207] on div at bounding box center [321, 210] width 6 height 6
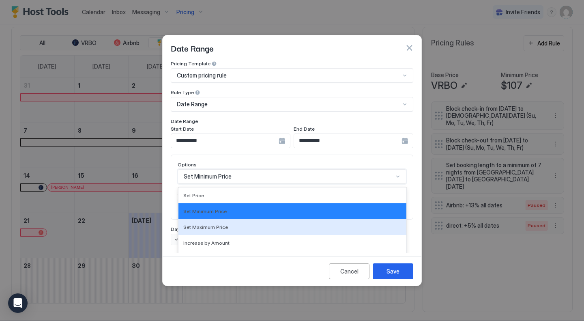
click at [317, 171] on div "17 results available. Use Up and Down to choose options, press Enter to select …" at bounding box center [292, 176] width 229 height 15
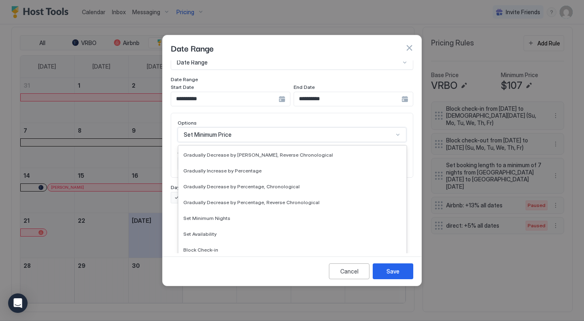
scroll to position [147, 0]
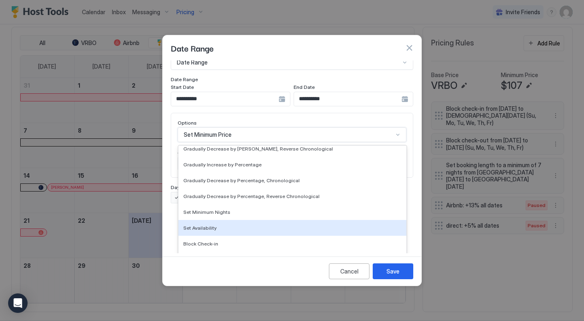
click at [220, 225] on div "Set Availability" at bounding box center [292, 228] width 218 height 6
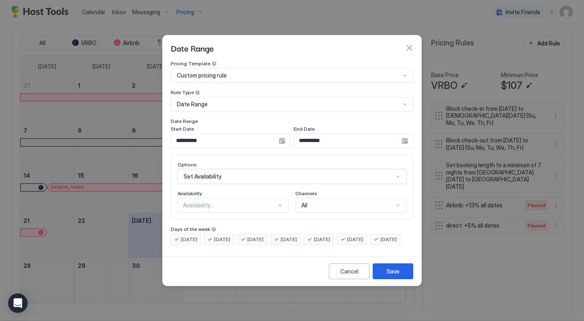
click at [309, 202] on div "All" at bounding box center [347, 205] width 92 height 7
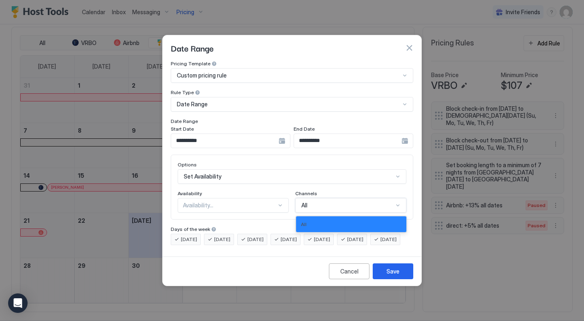
click at [309, 202] on div "All" at bounding box center [347, 205] width 92 height 7
click at [277, 205] on span at bounding box center [277, 205] width 0 height 1
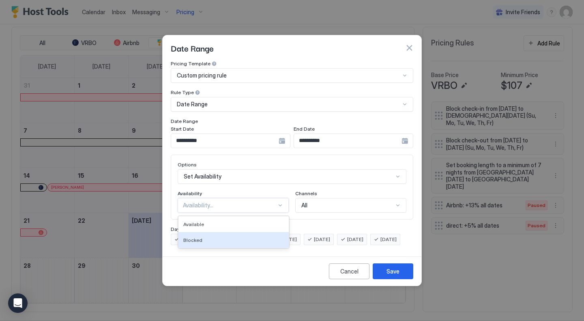
click at [251, 237] on div "Blocked" at bounding box center [233, 240] width 101 height 6
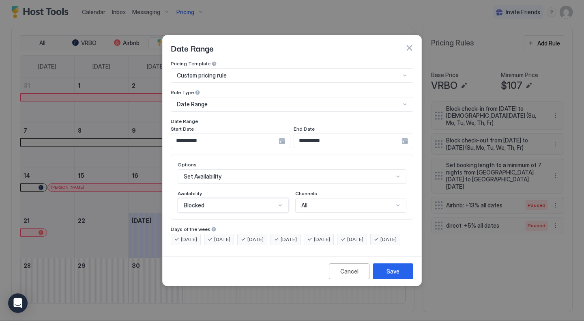
click at [326, 202] on div "All" at bounding box center [347, 205] width 92 height 7
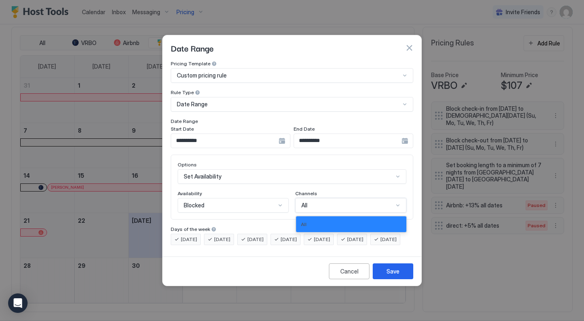
click at [326, 202] on div "All" at bounding box center [347, 205] width 92 height 7
